Goal: Information Seeking & Learning: Find contact information

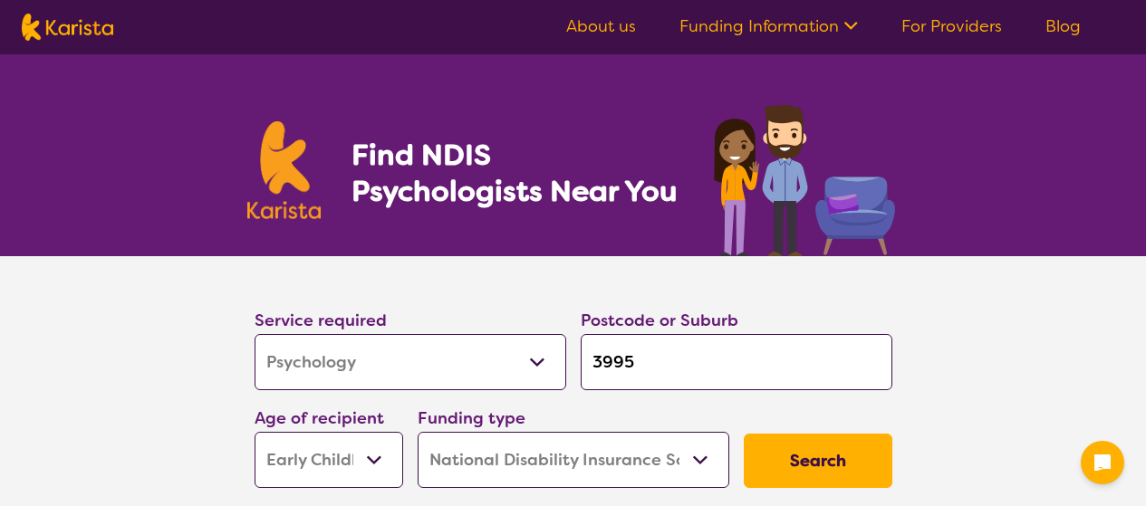
select select "Psychology"
select select "EC"
select select "NDIS"
select select "Psychology"
select select "EC"
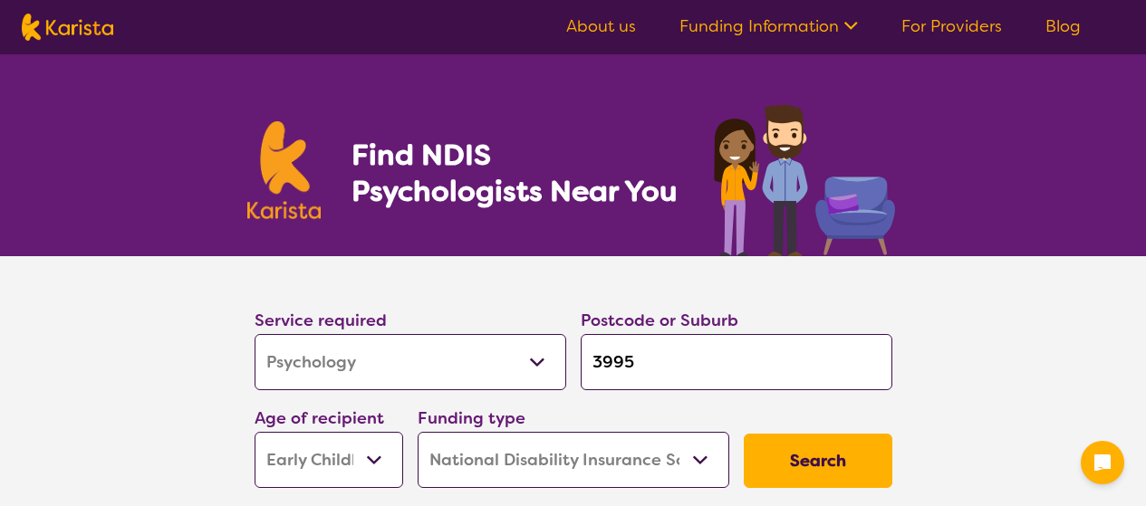
select select "NDIS"
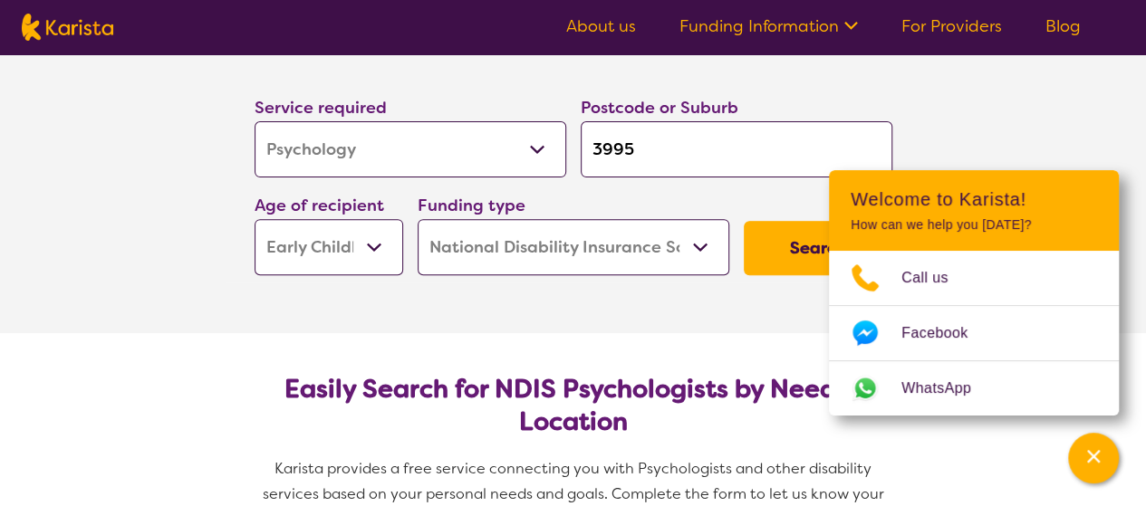
scroll to position [197, 0]
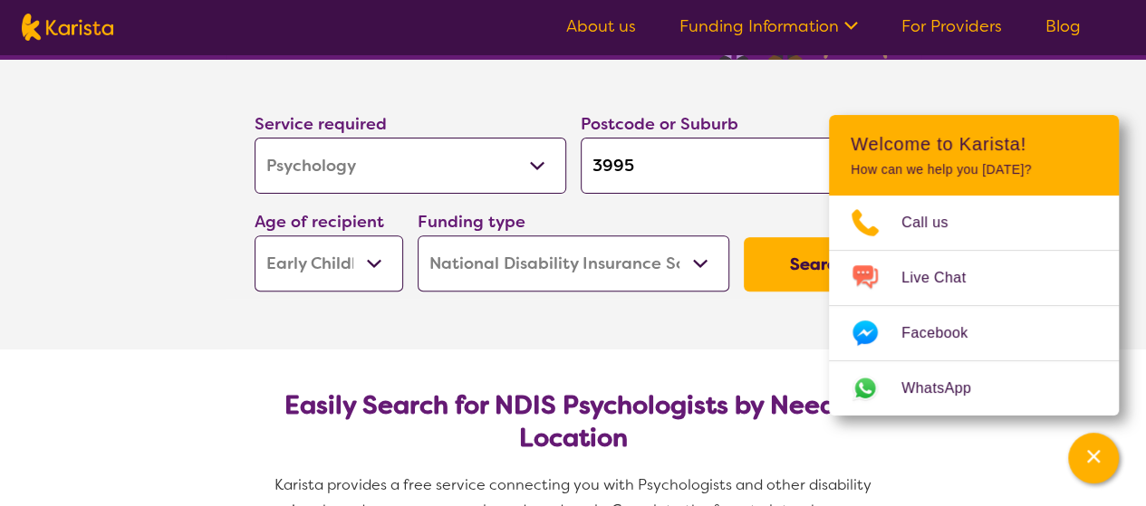
click at [658, 162] on input "3995" at bounding box center [736, 166] width 312 height 56
type input "3"
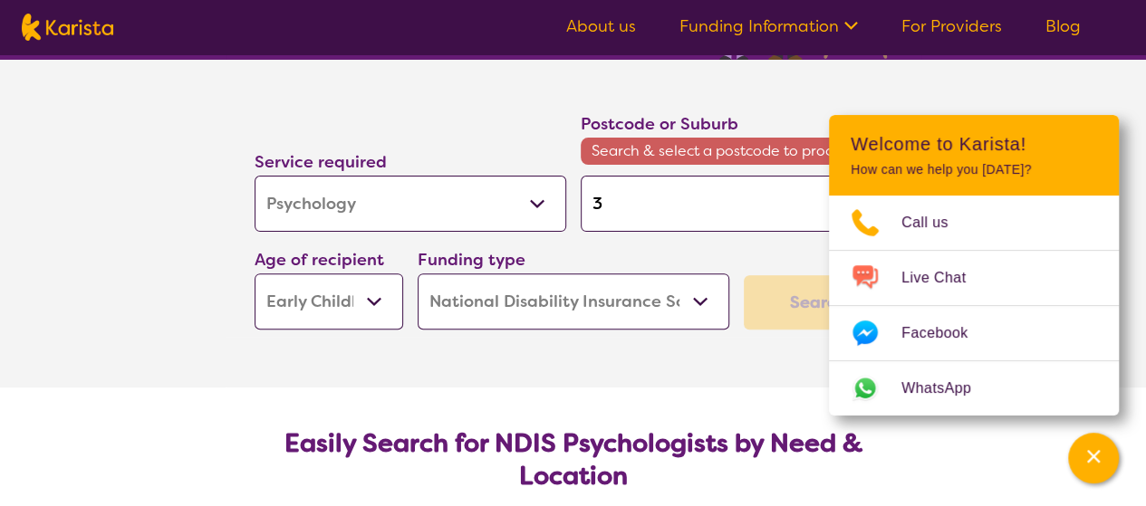
type input "33"
type input "333"
type input "3338"
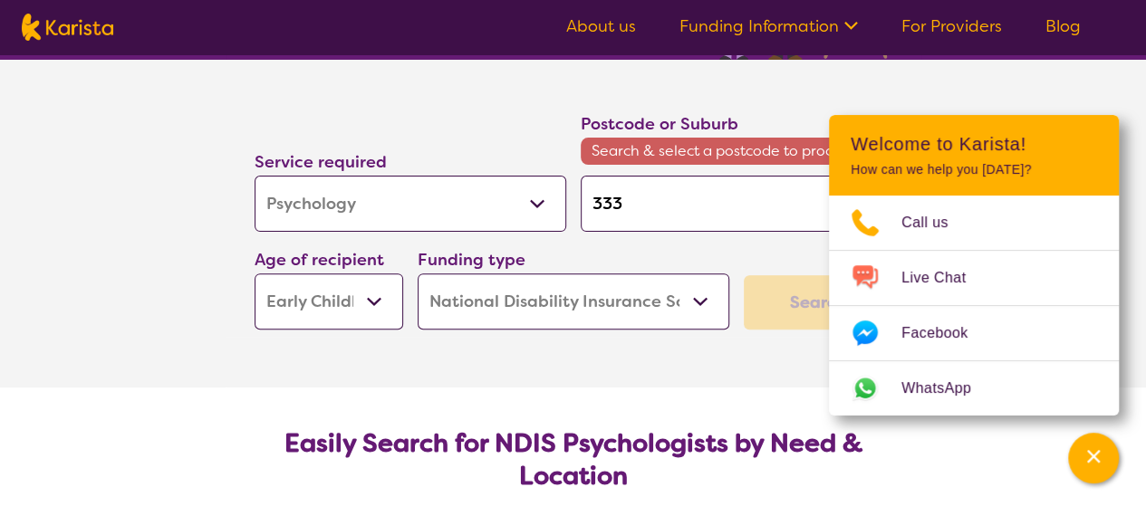
type input "3338"
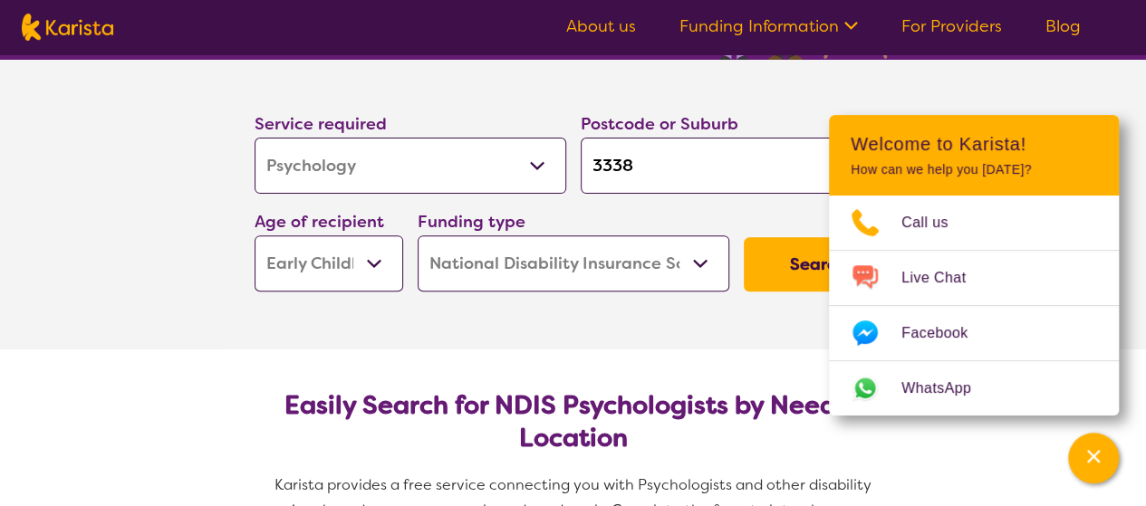
click button "Search" at bounding box center [817, 264] width 149 height 54
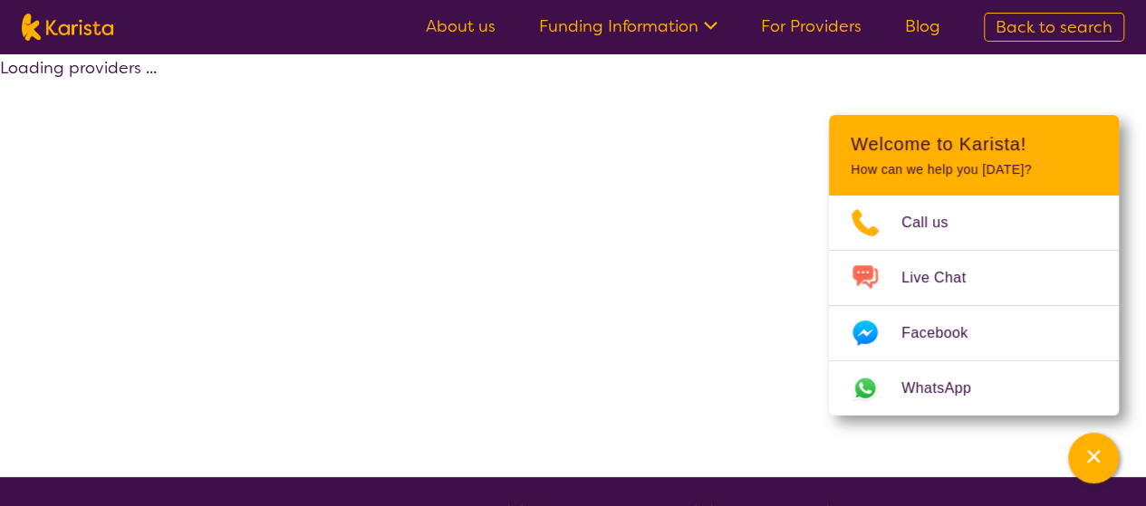
select select "by_score"
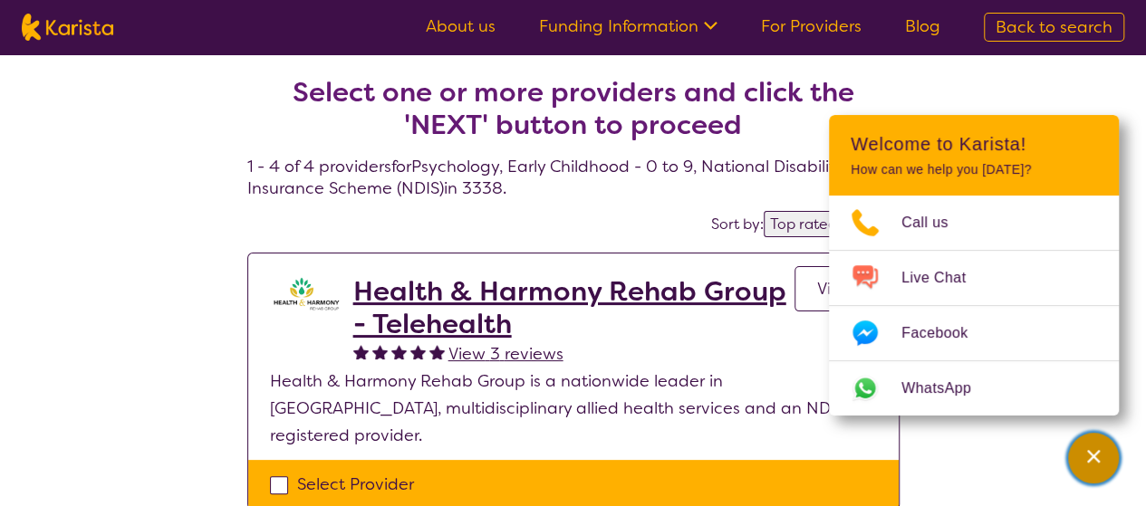
click at [1108, 454] on div "Channel Menu" at bounding box center [1093, 458] width 36 height 40
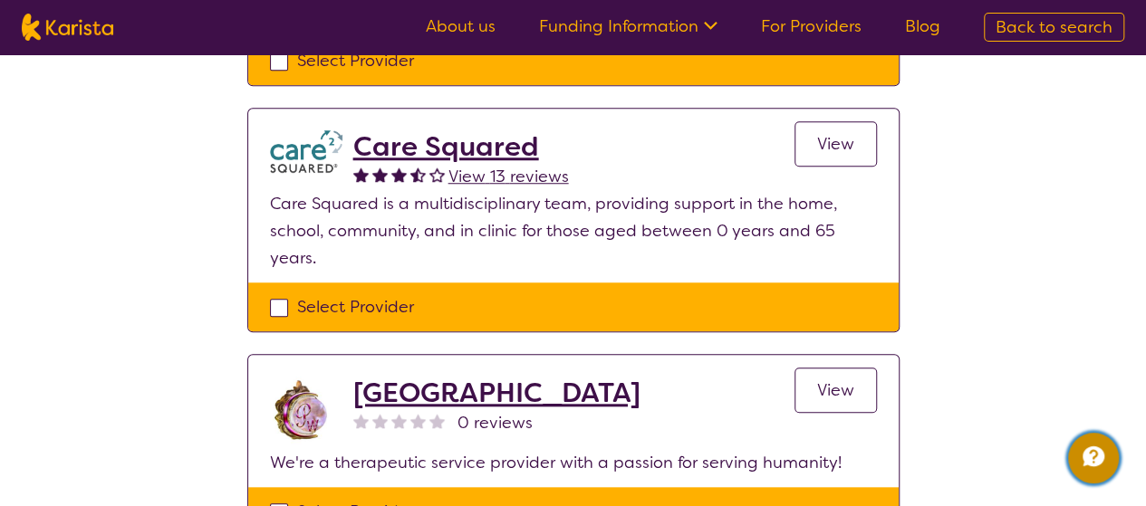
scroll to position [664, 0]
